Goal: Transaction & Acquisition: Purchase product/service

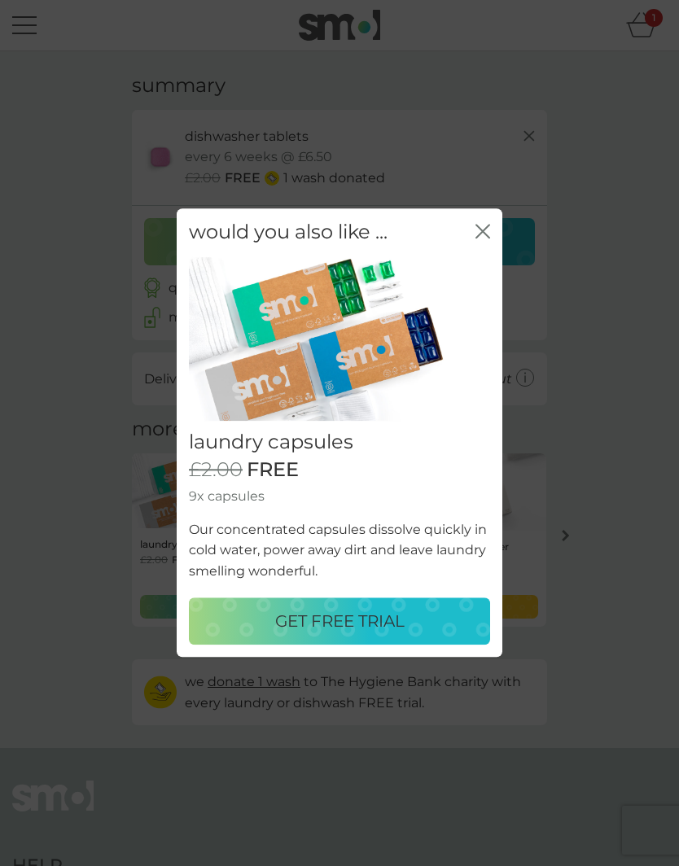
click at [345, 616] on p "GET FREE TRIAL" at bounding box center [339, 622] width 129 height 26
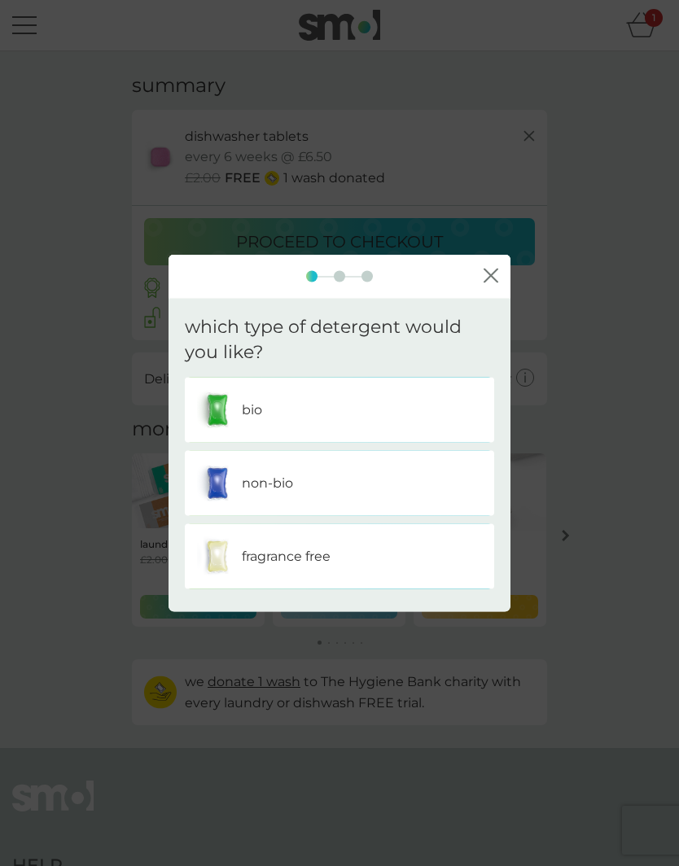
click at [259, 410] on p "bio" at bounding box center [252, 409] width 20 height 21
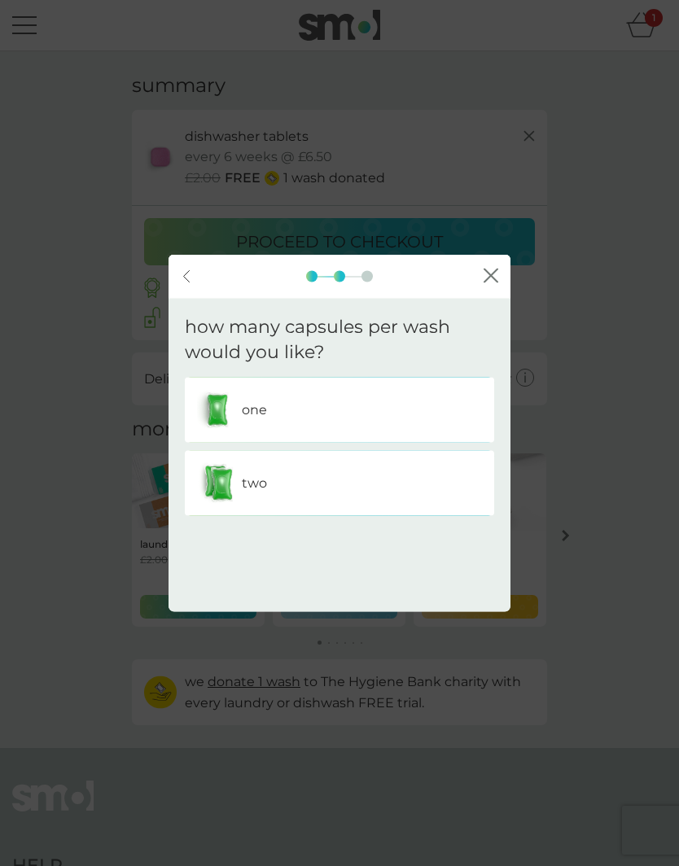
click at [235, 482] on img at bounding box center [217, 483] width 41 height 41
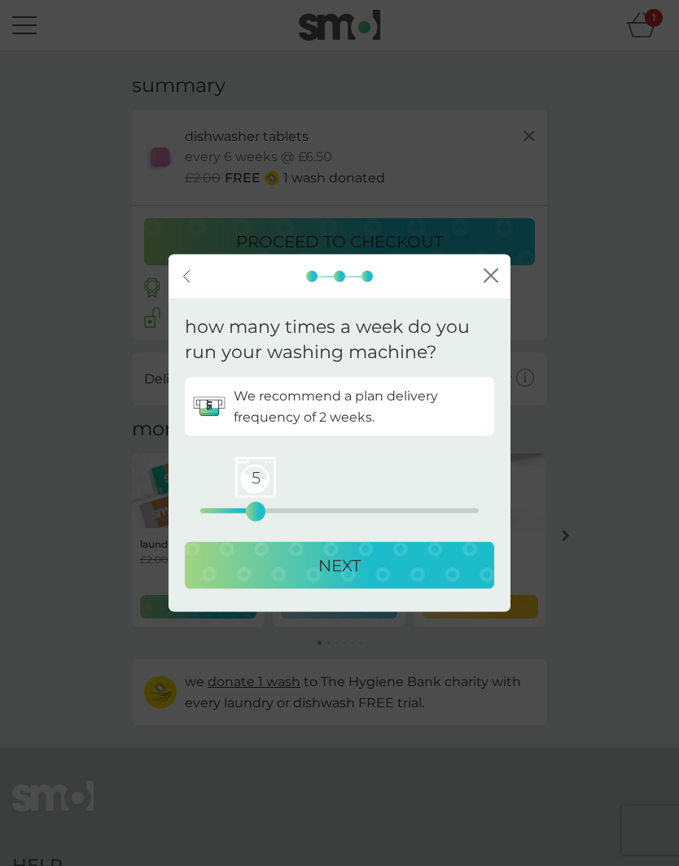
click at [339, 560] on p "NEXT" at bounding box center [339, 565] width 42 height 26
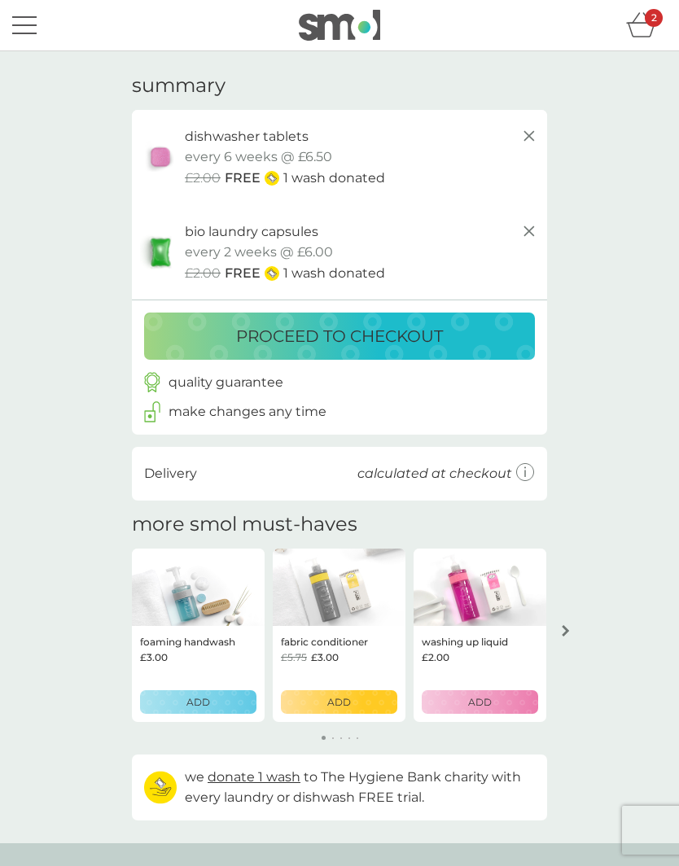
click at [361, 252] on div "bio laundry capsules trial pack every 2 weeks @ £6.00 £2.00 FREE 1 wash donated" at bounding box center [362, 252] width 354 height 63
click at [235, 247] on p "every 2 weeks @ £6.00" at bounding box center [259, 252] width 148 height 21
click at [154, 248] on img at bounding box center [160, 252] width 41 height 37
click at [305, 149] on p "every 2 weeks @ £6.00" at bounding box center [259, 157] width 148 height 21
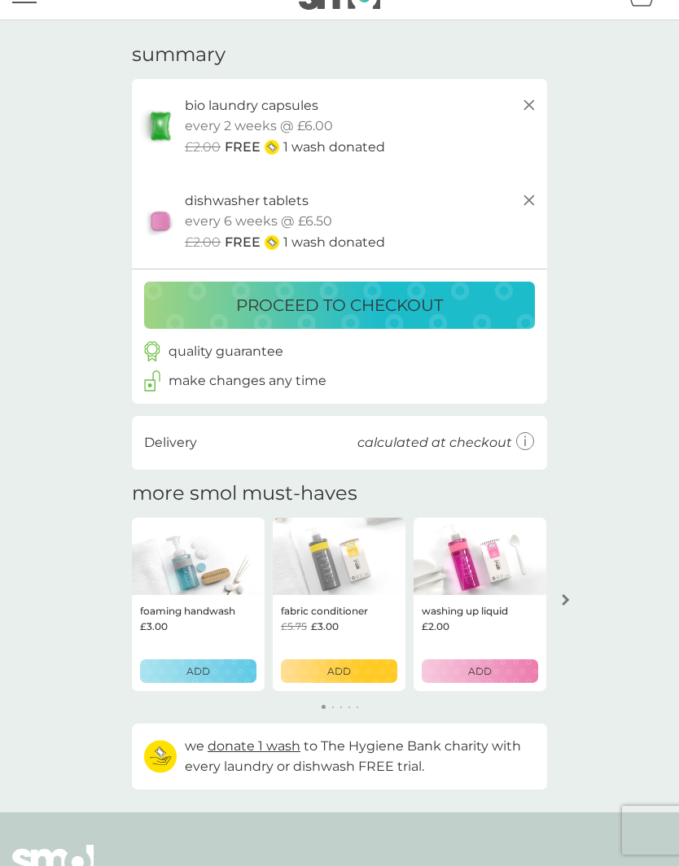
scroll to position [29, 0]
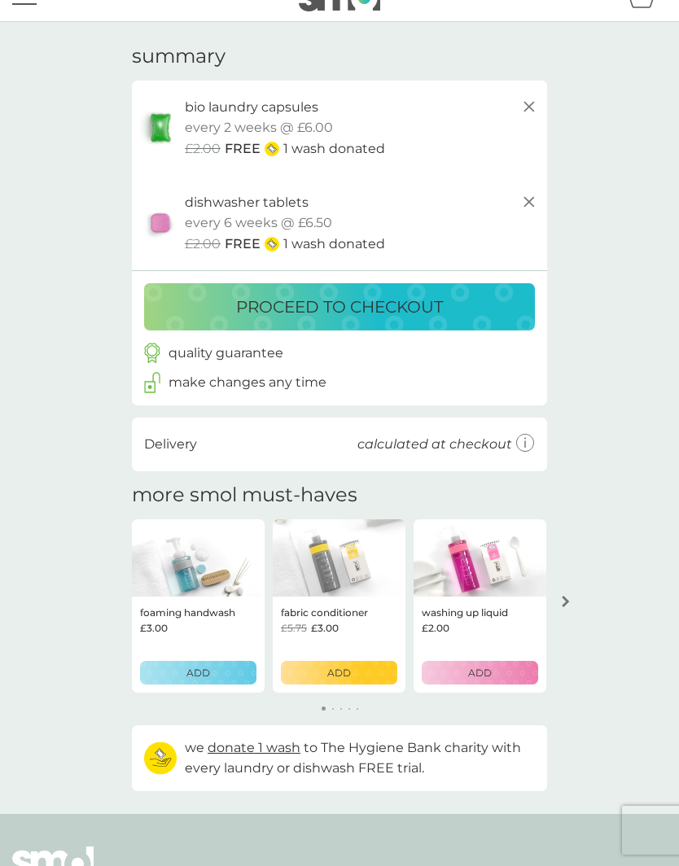
click at [379, 294] on p "proceed to checkout" at bounding box center [339, 307] width 207 height 26
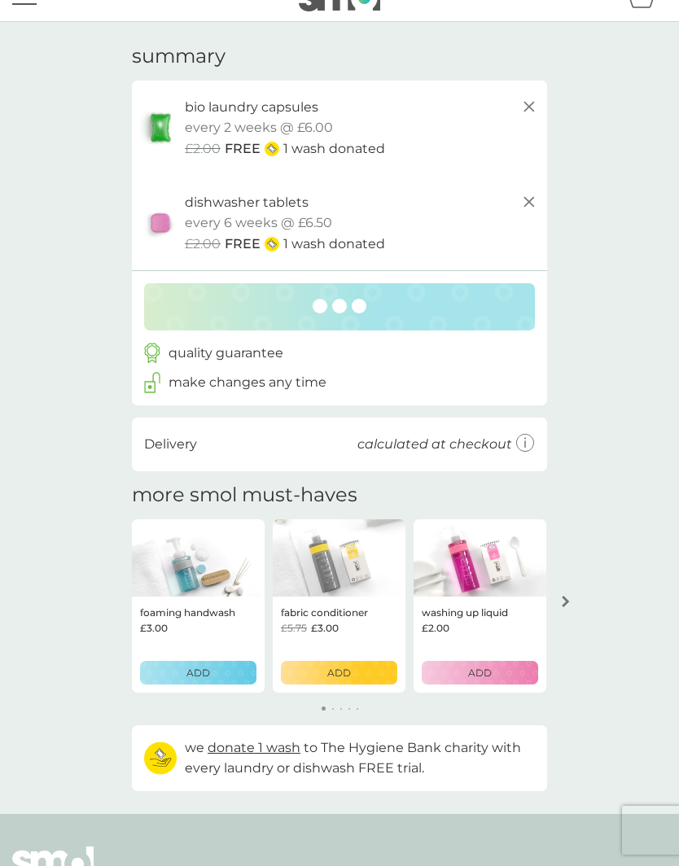
click at [572, 603] on button "arrow right" at bounding box center [566, 601] width 28 height 29
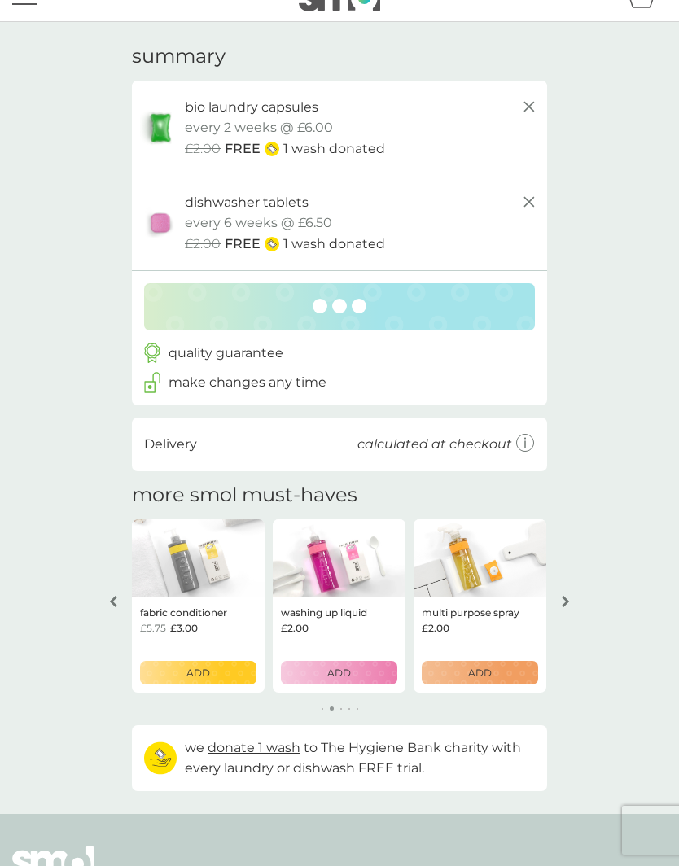
click at [556, 590] on button "arrow right" at bounding box center [566, 601] width 28 height 29
